Goal: Navigation & Orientation: Find specific page/section

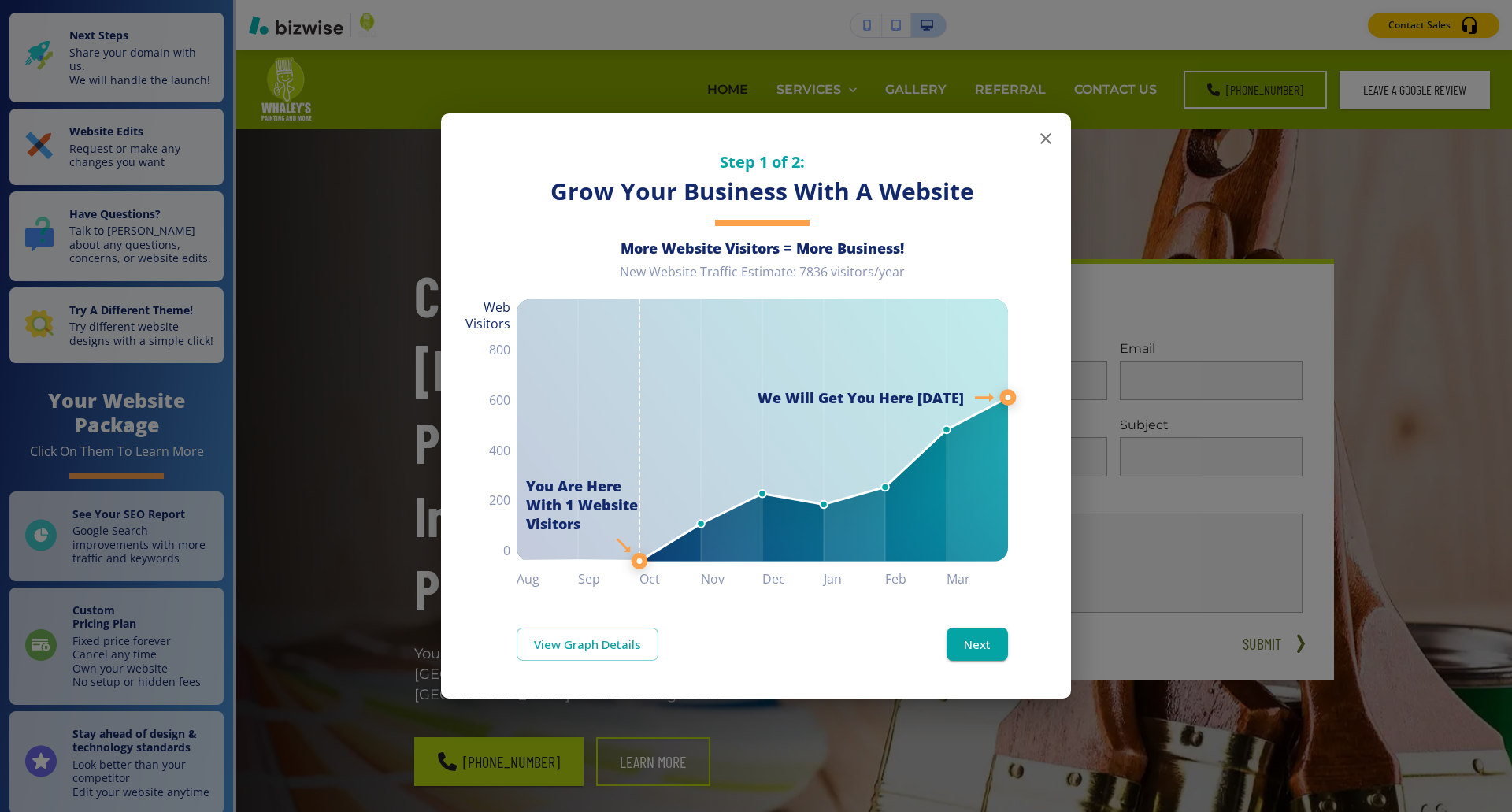
click at [1045, 136] on icon "button" at bounding box center [1045, 139] width 19 height 19
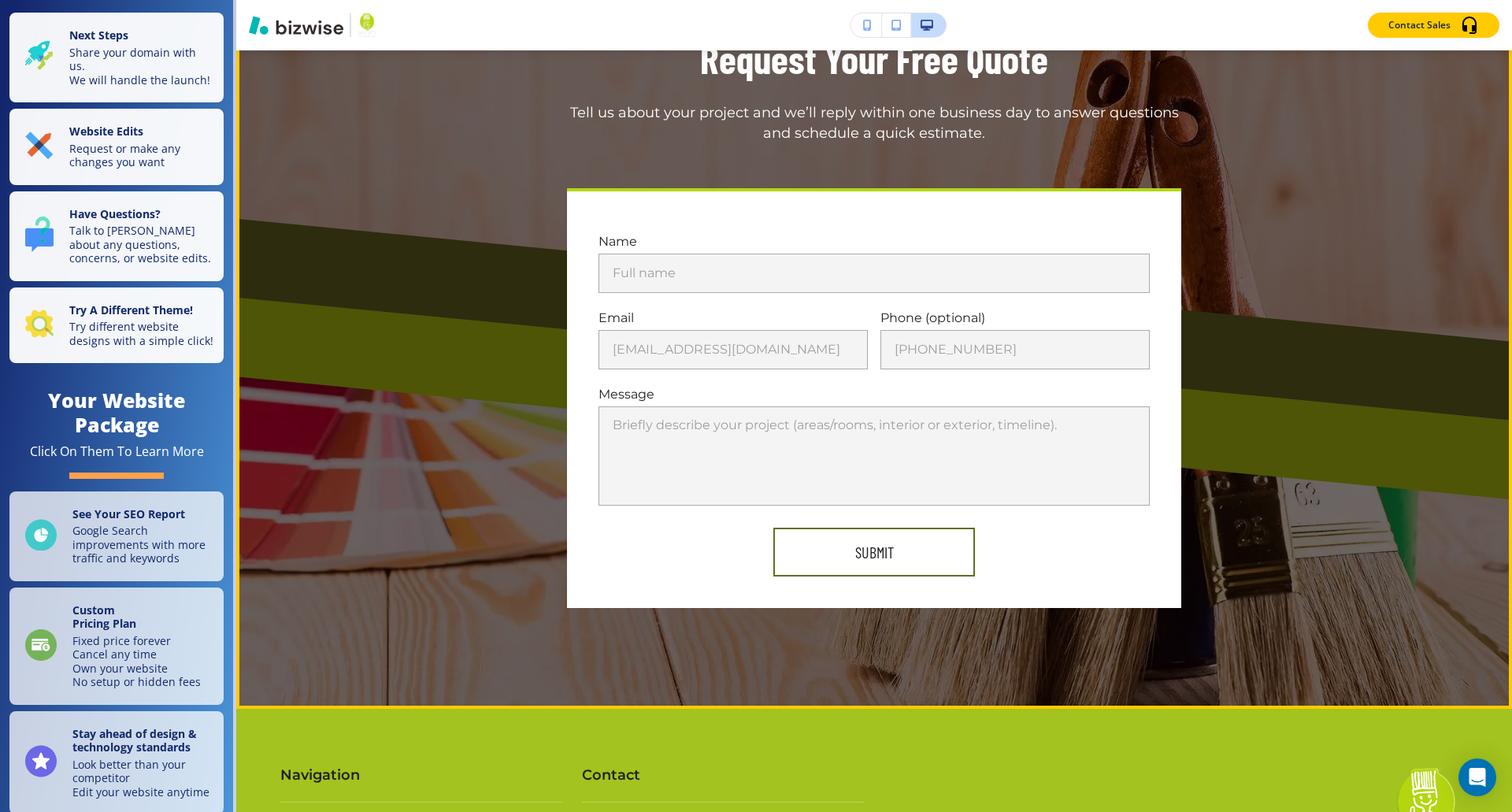
scroll to position [6295, 0]
